Goal: Complete application form: Complete application form

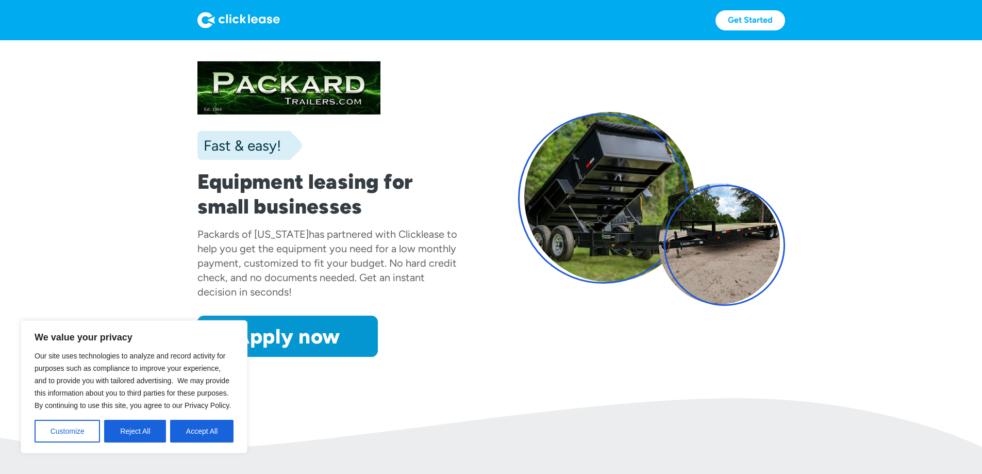
click at [201, 428] on button "Accept All" at bounding box center [201, 430] width 63 height 23
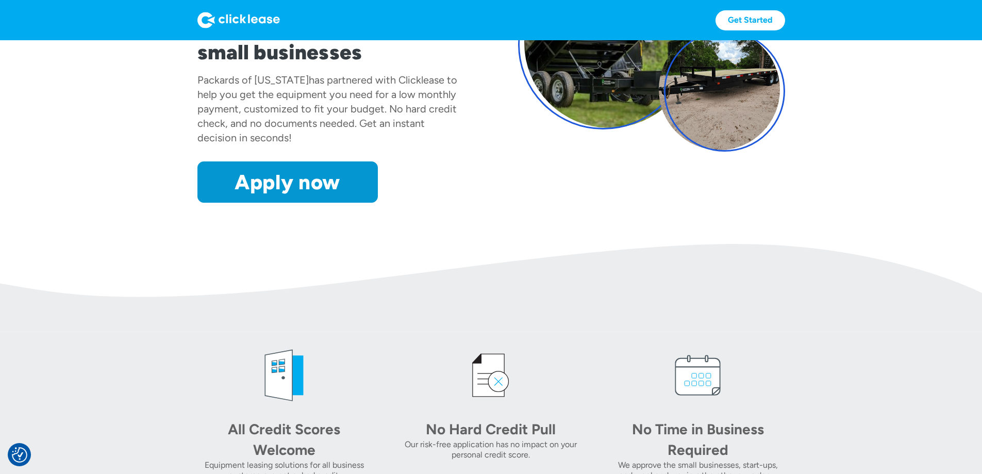
scroll to position [155, 0]
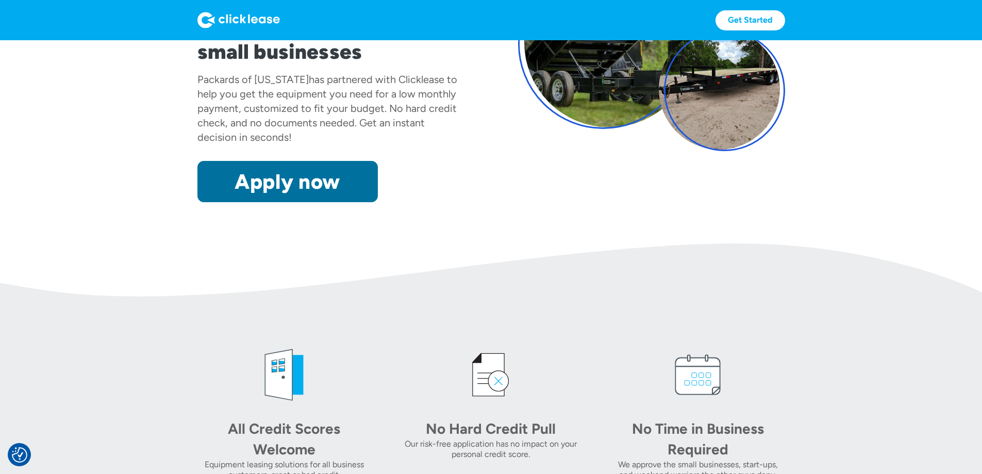
click at [205, 202] on link "Apply now" at bounding box center [287, 181] width 180 height 41
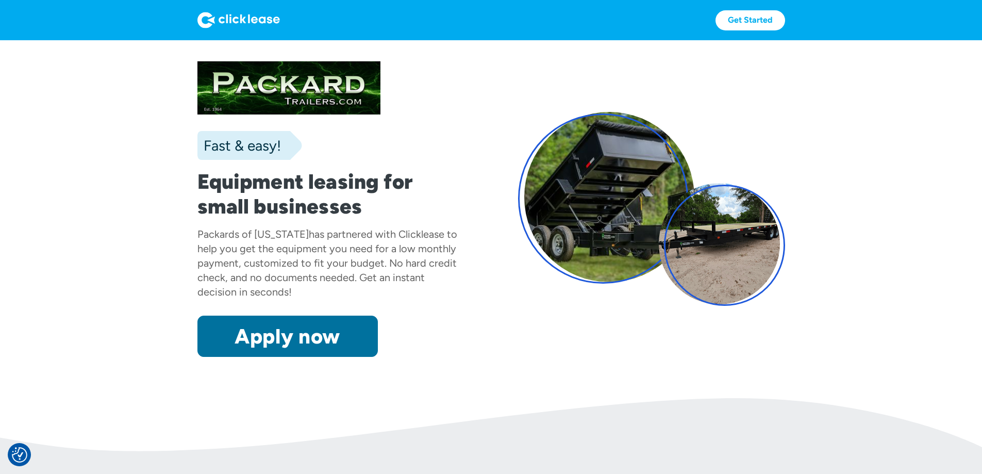
click at [204, 357] on link "Apply now" at bounding box center [287, 335] width 180 height 41
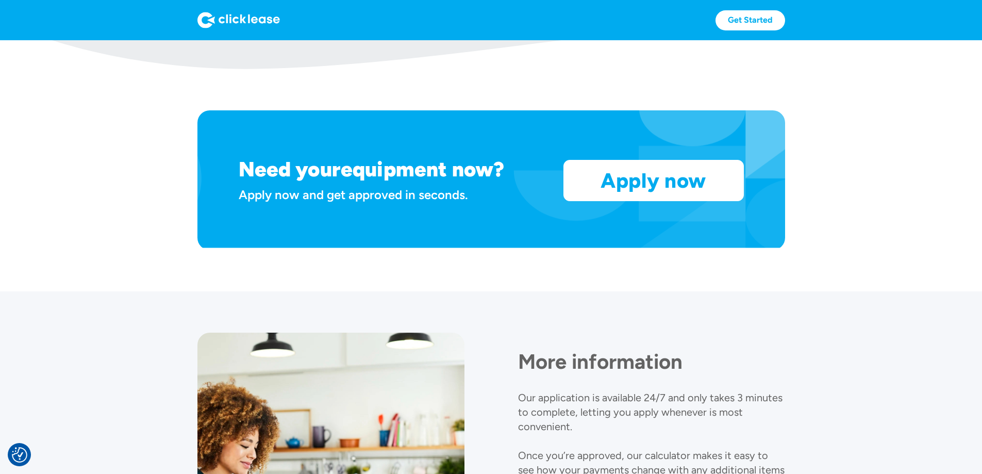
scroll to position [825, 0]
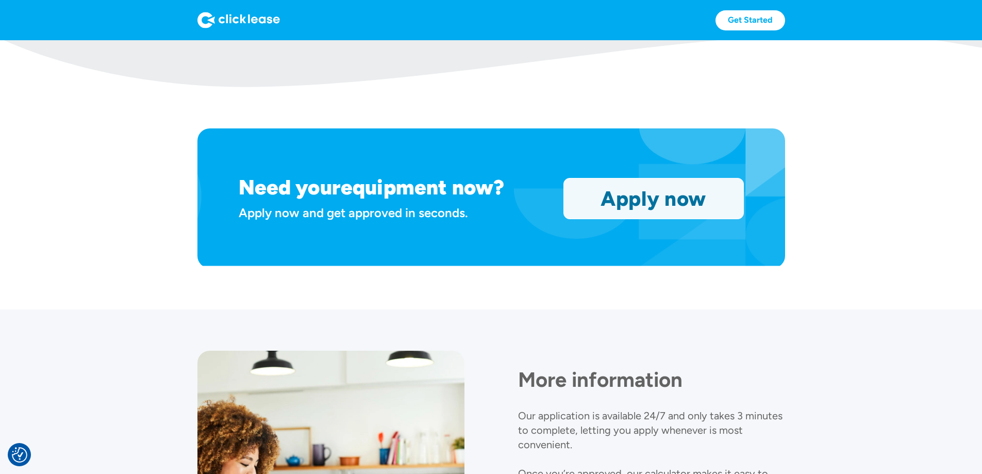
click at [725, 218] on link "Apply now" at bounding box center [653, 198] width 179 height 40
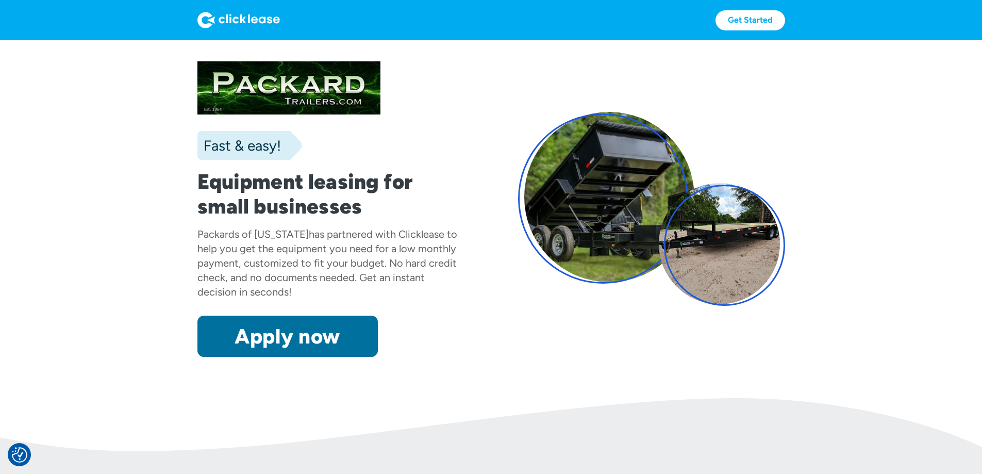
click at [241, 357] on link "Apply now" at bounding box center [287, 335] width 180 height 41
